Goal: Check status: Check status

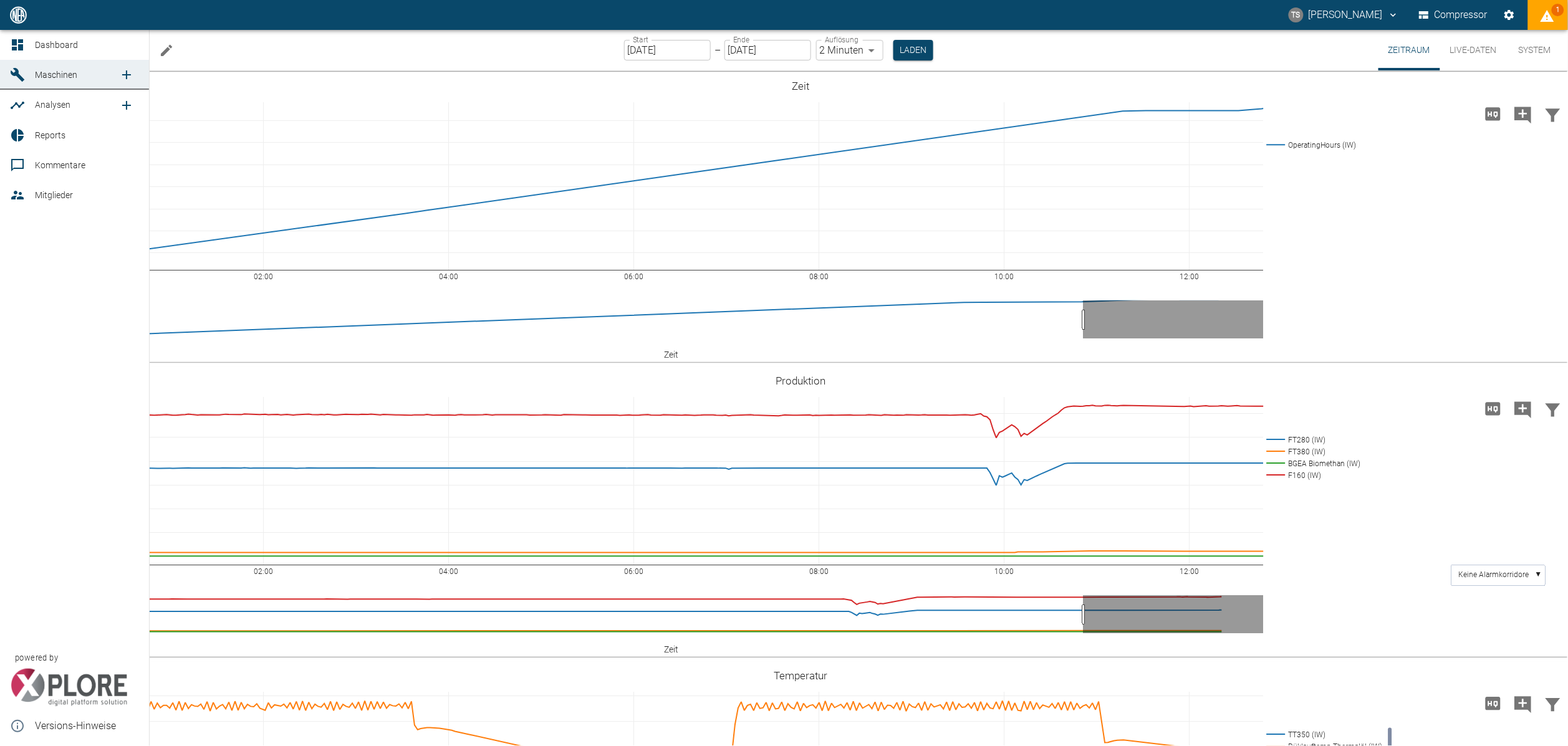
click at [26, 73] on div at bounding box center [19, 74] width 19 height 15
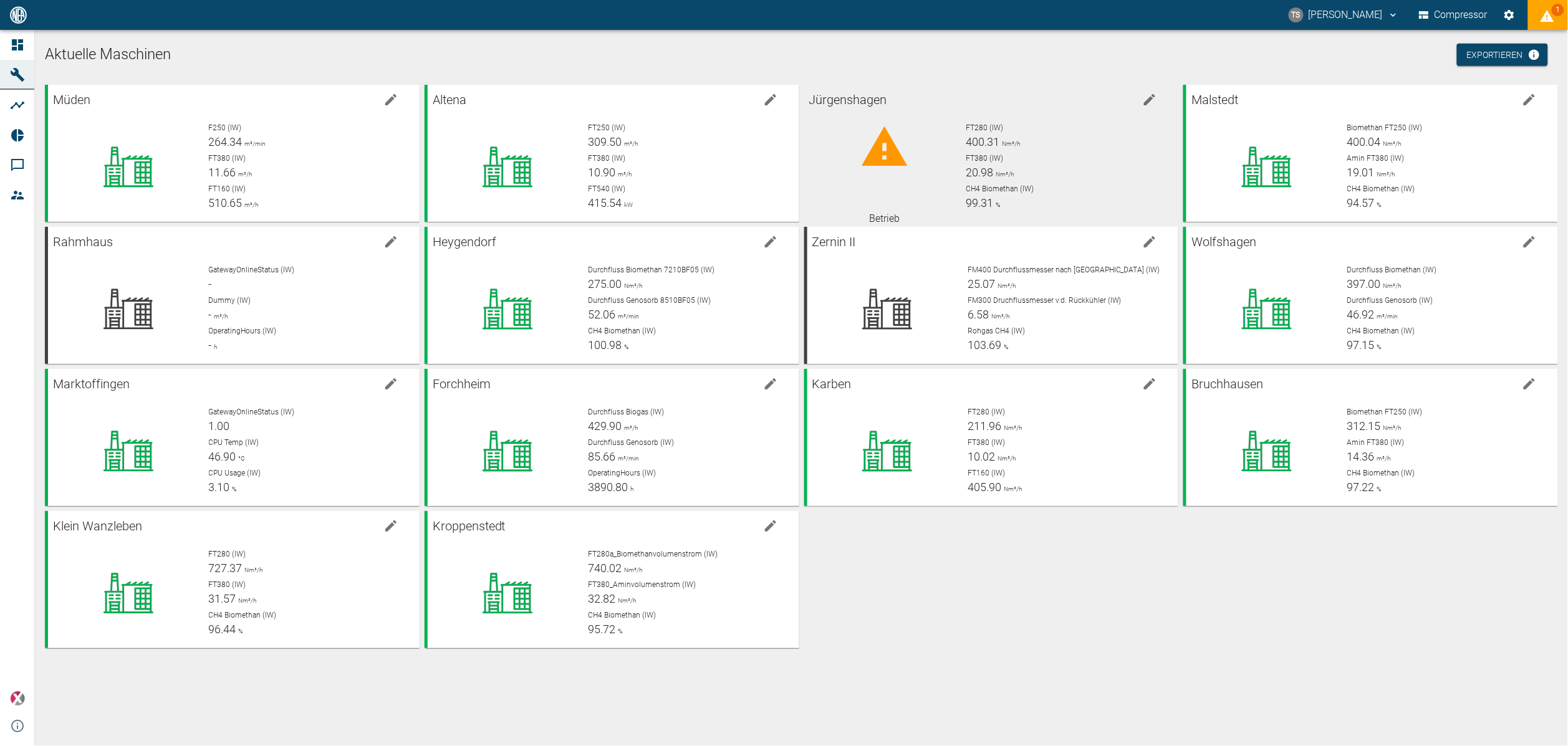
click at [878, 143] on icon at bounding box center [885, 148] width 50 height 50
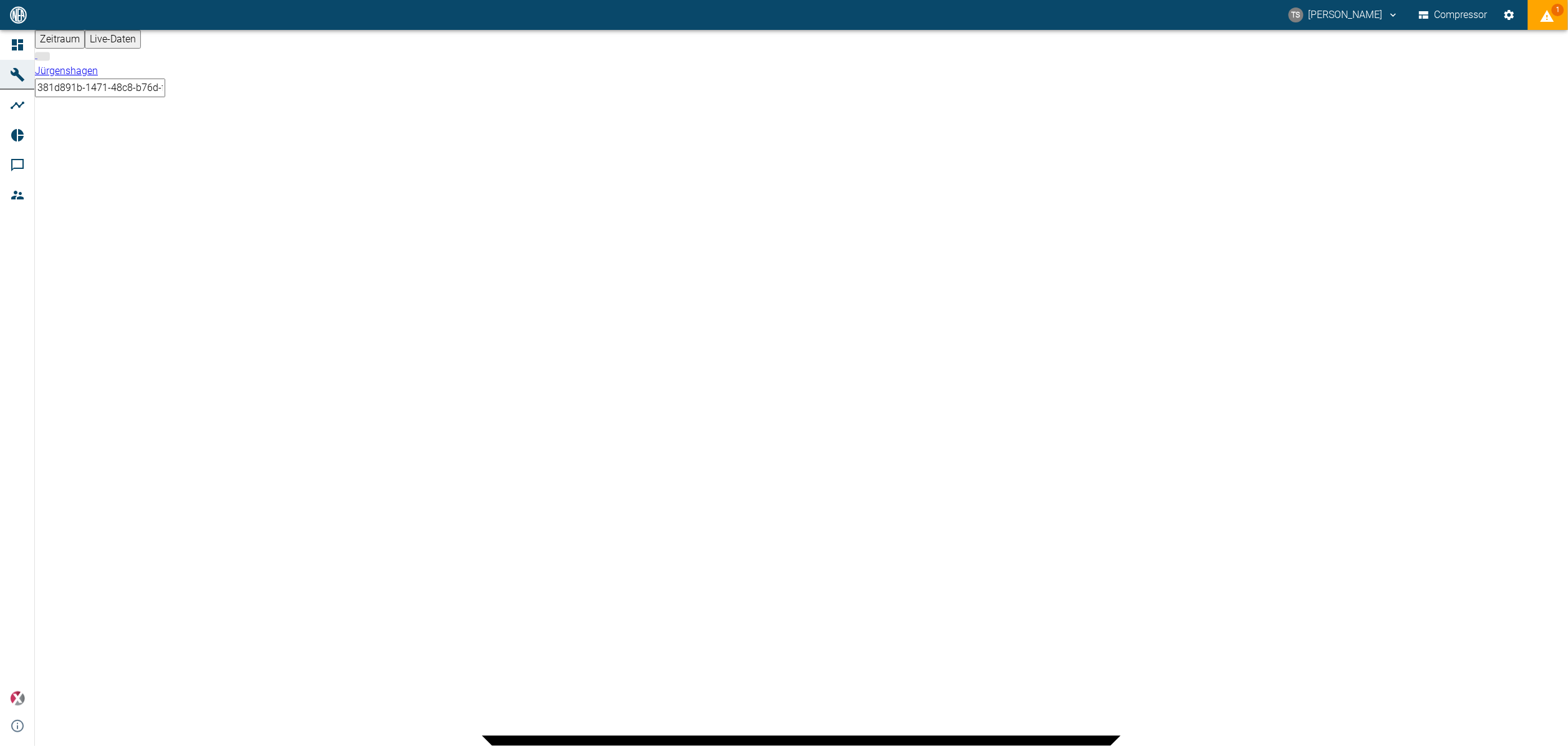
type input "2min"
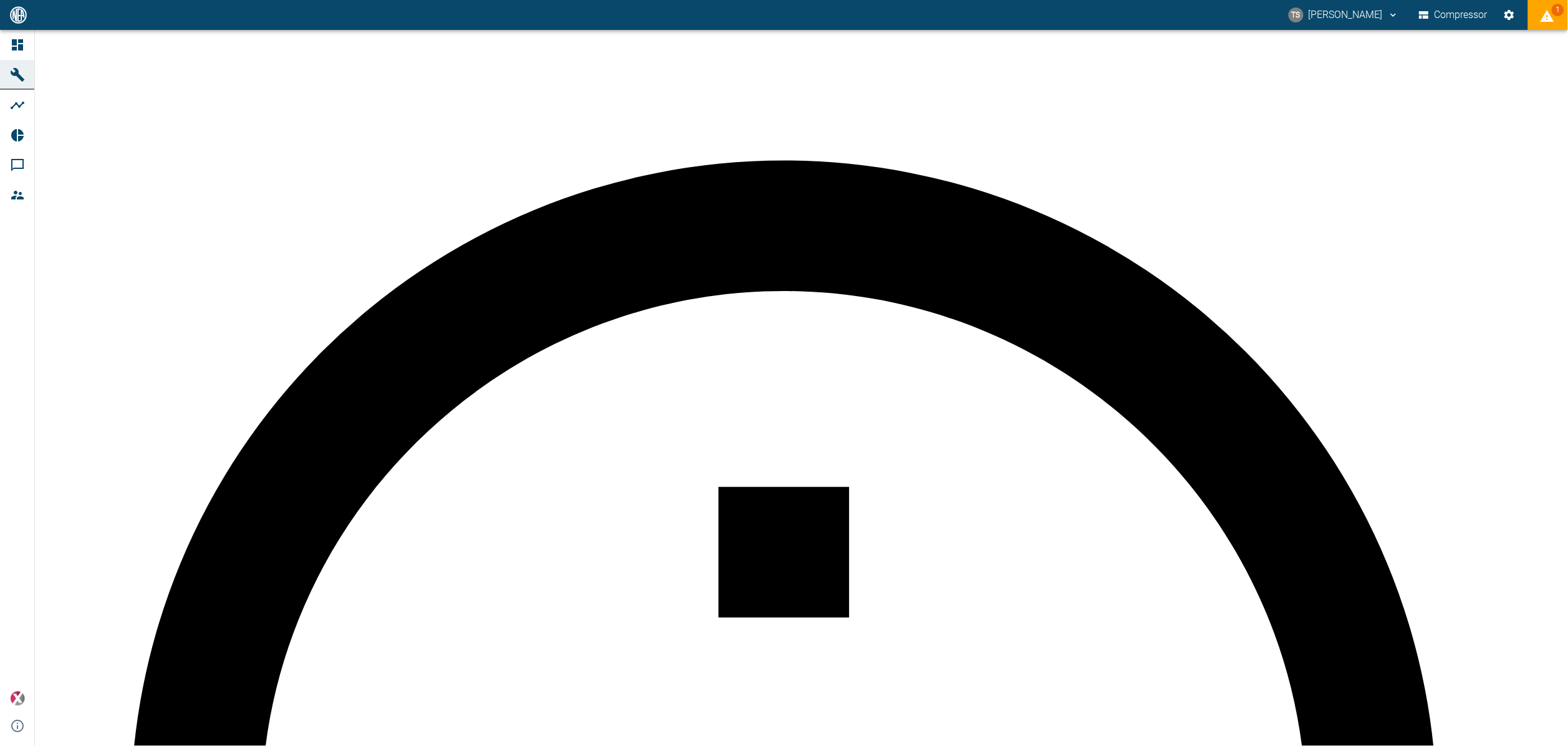
scroll to position [187, 0]
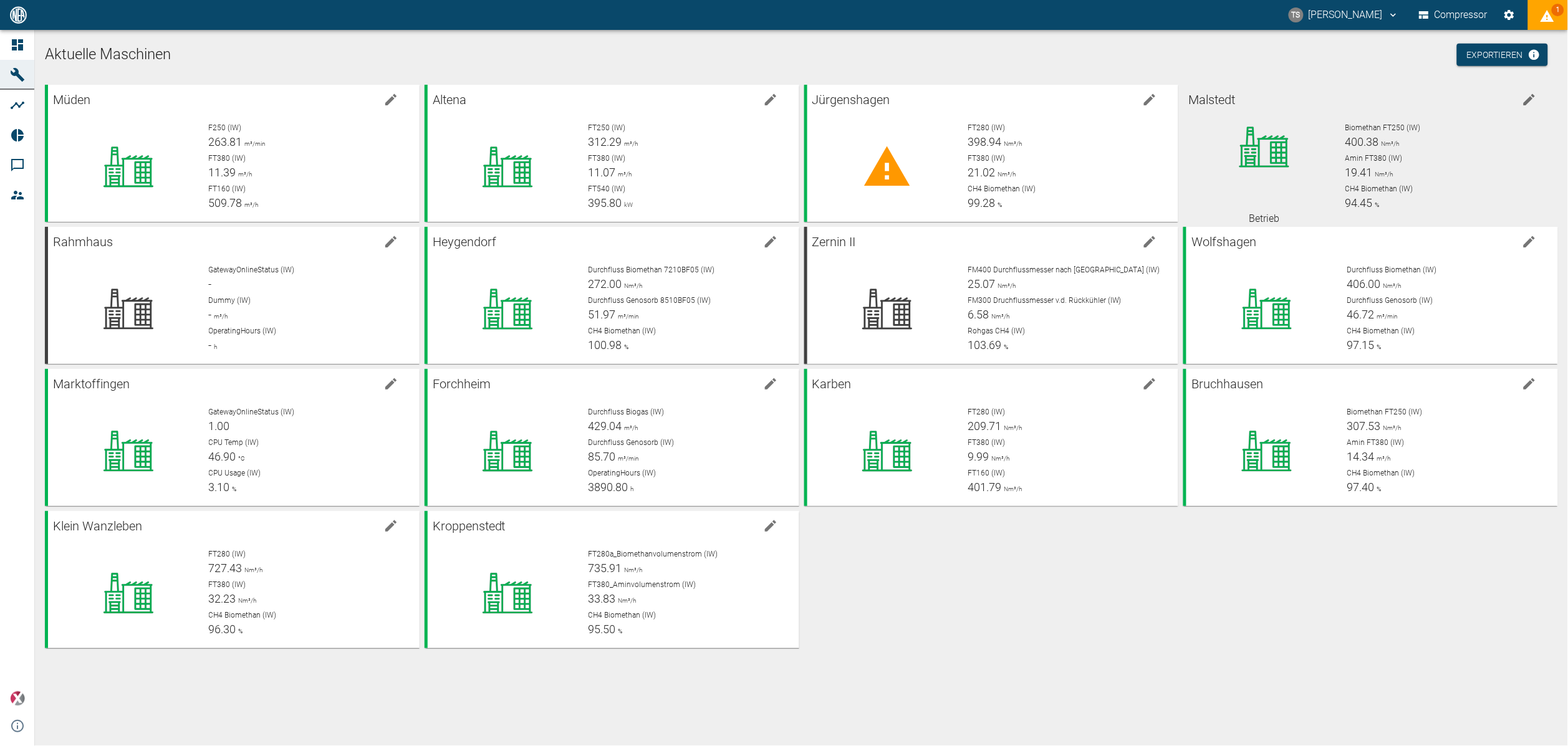
click at [1255, 164] on icon at bounding box center [1265, 148] width 50 height 40
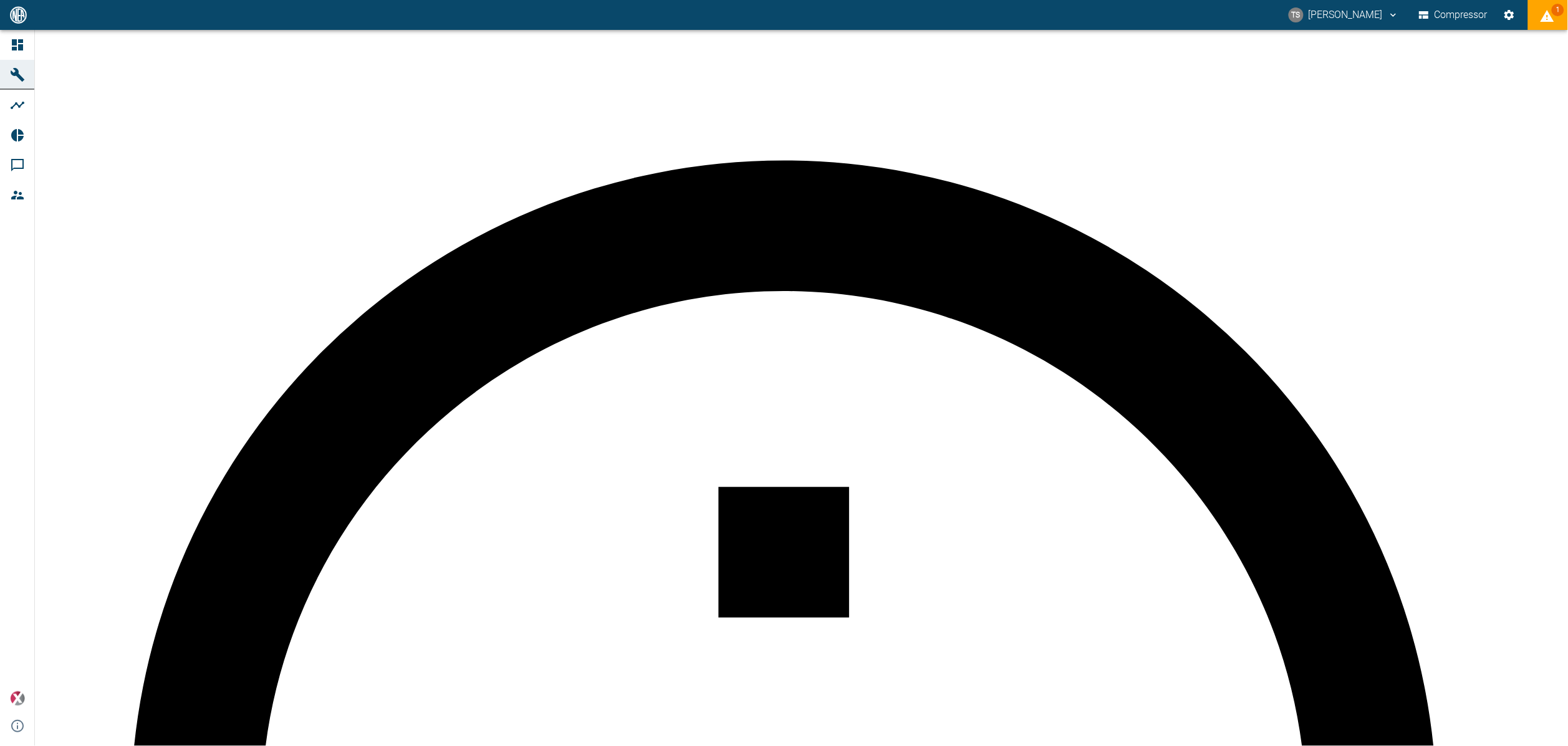
scroll to position [280, 0]
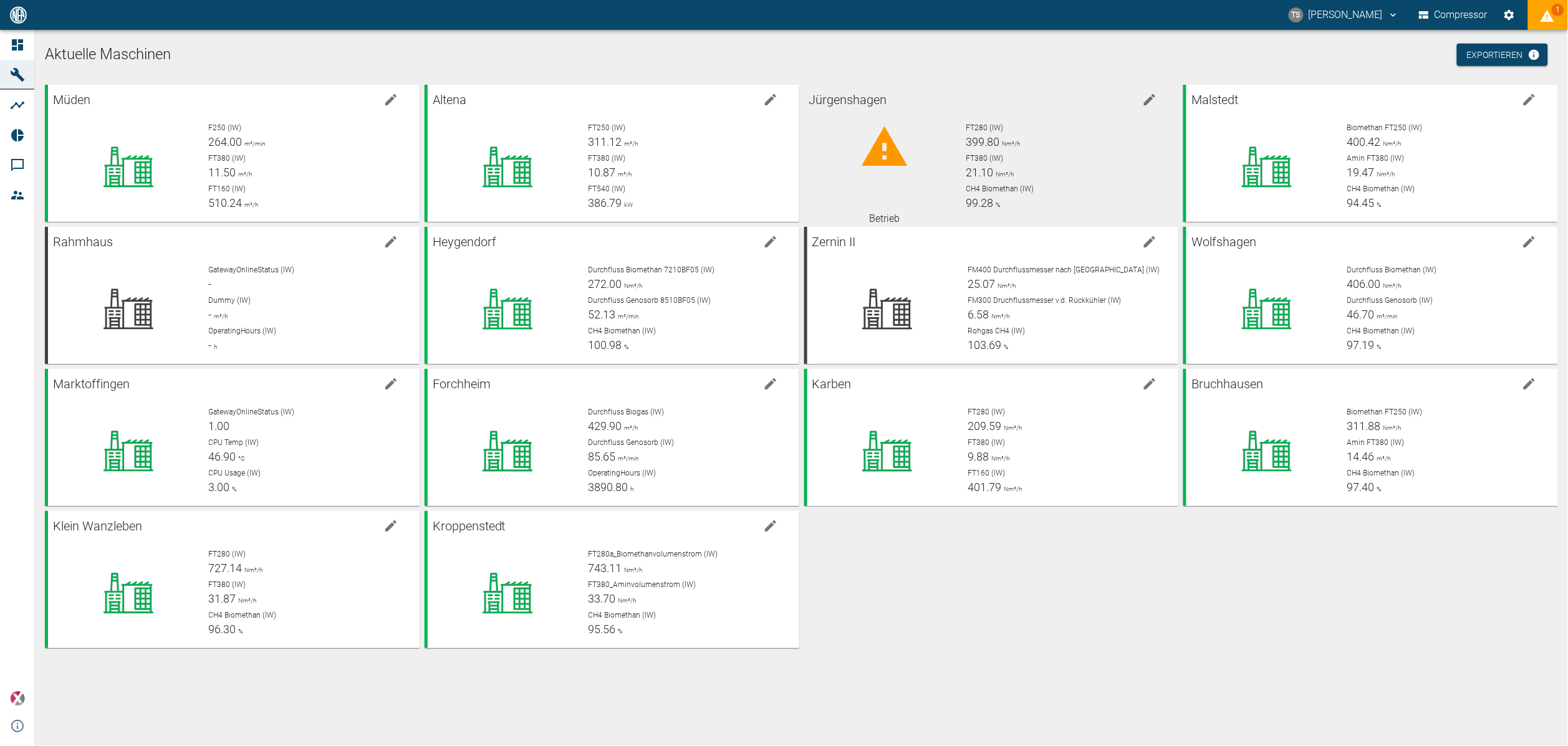
click at [932, 137] on div at bounding box center [885, 148] width 142 height 50
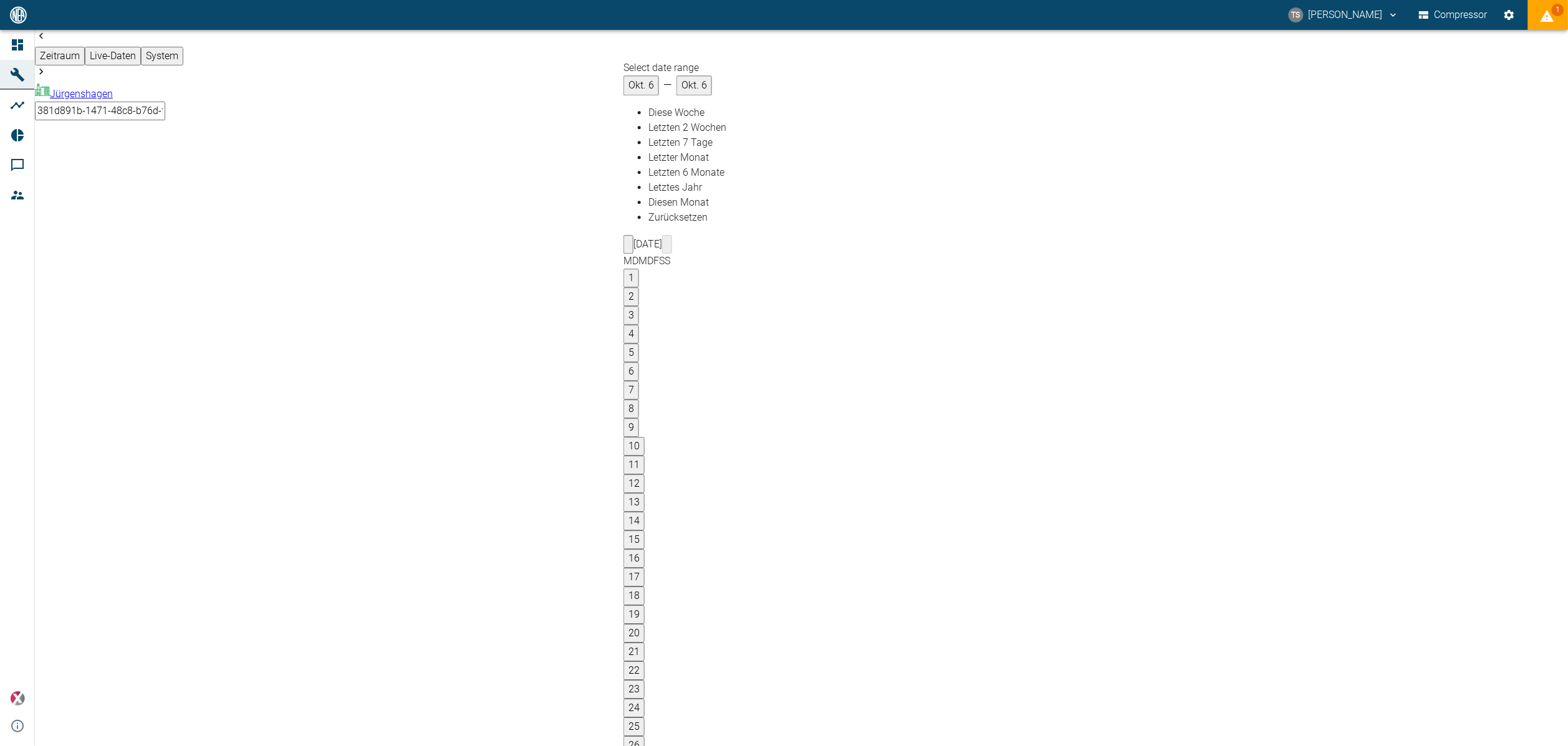
click at [639, 381] on button "7" at bounding box center [631, 390] width 15 height 19
type input "07.09.2025"
type input "10min"
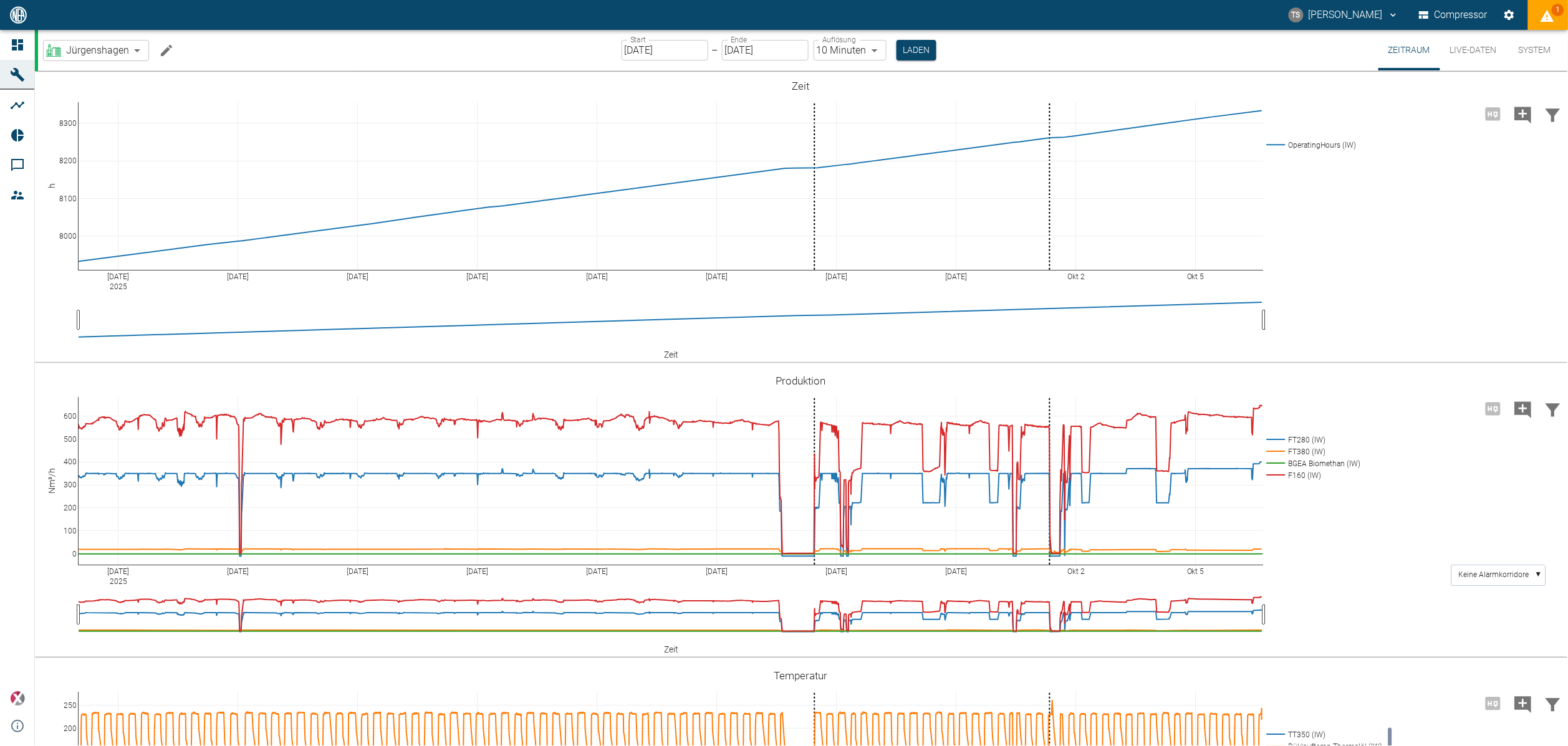
scroll to position [483, 0]
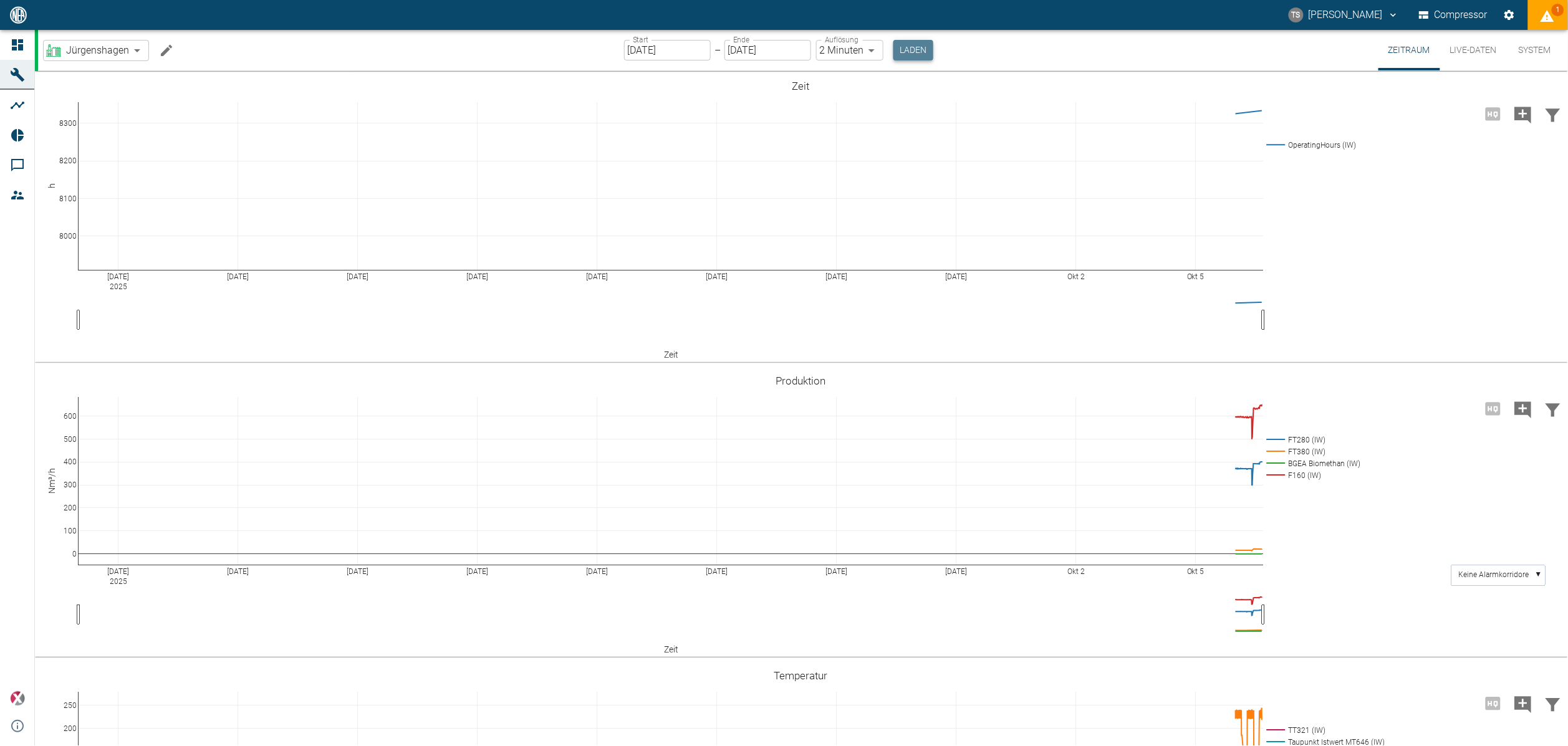
click at [901, 50] on button "Laden" at bounding box center [913, 50] width 40 height 21
